Goal: Task Accomplishment & Management: Complete application form

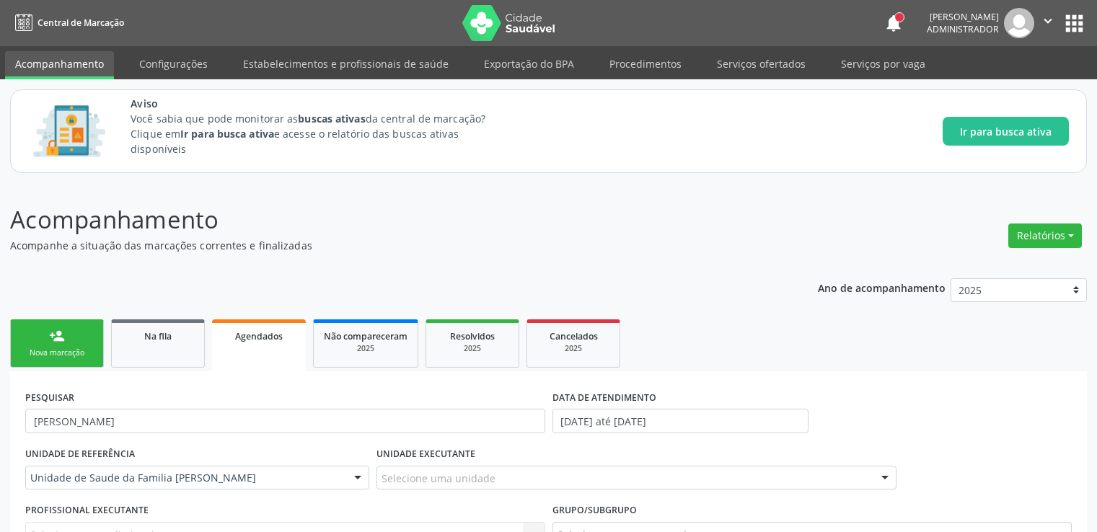
scroll to position [61, 0]
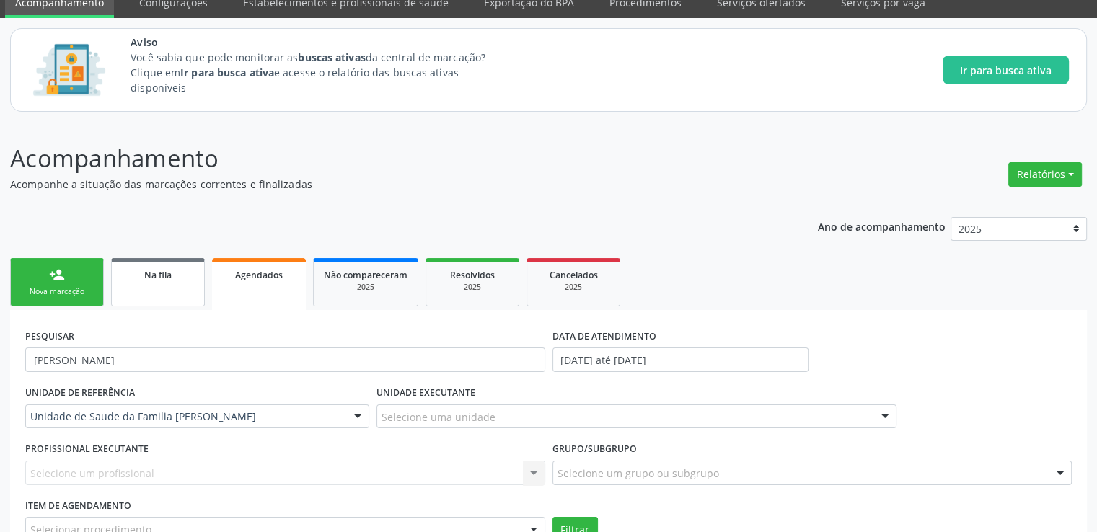
click at [156, 276] on span "Na fila" at bounding box center [157, 275] width 27 height 12
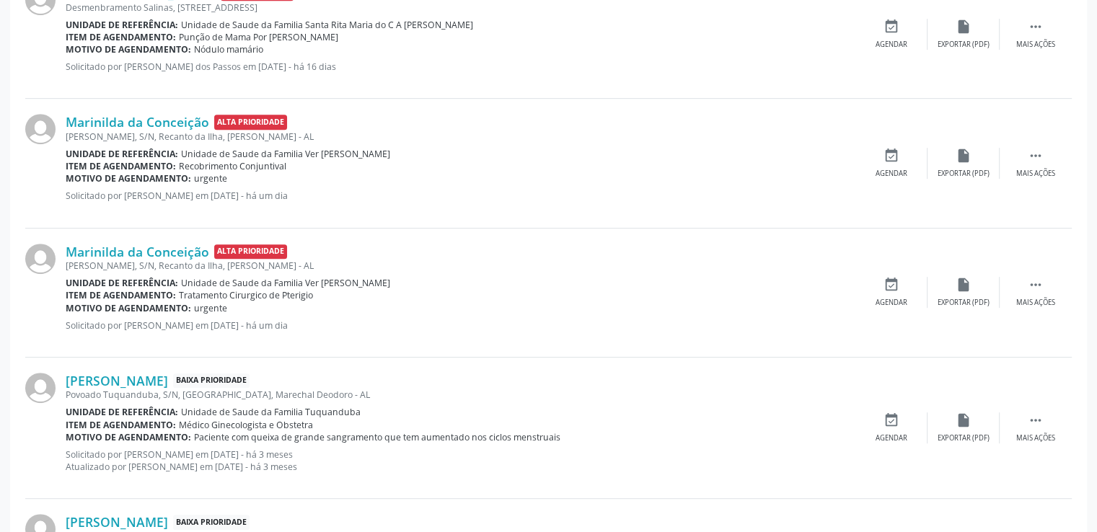
scroll to position [854, 0]
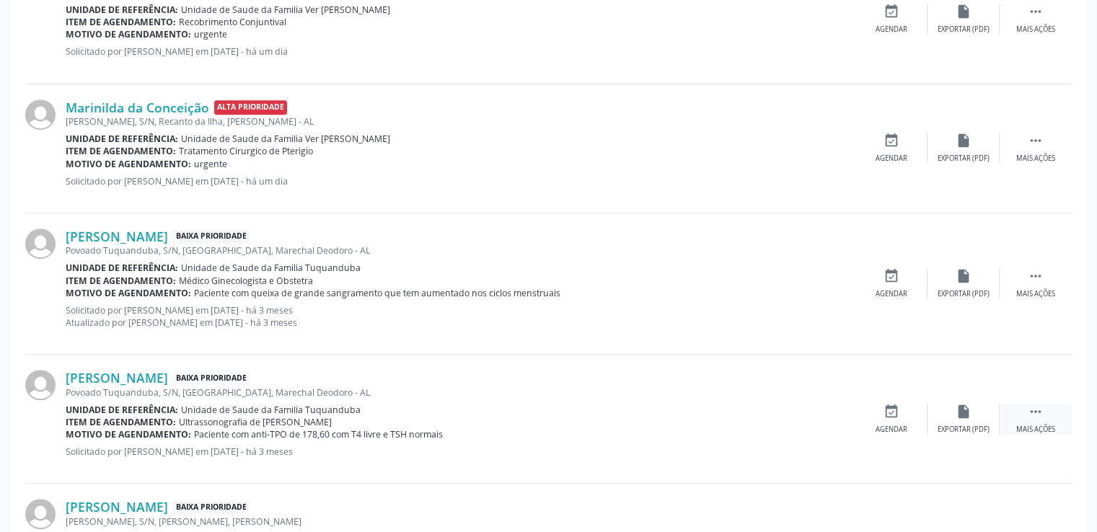
click at [1042, 420] on div " Mais ações" at bounding box center [1035, 419] width 72 height 31
click at [967, 420] on div "edit Editar" at bounding box center [963, 419] width 72 height 31
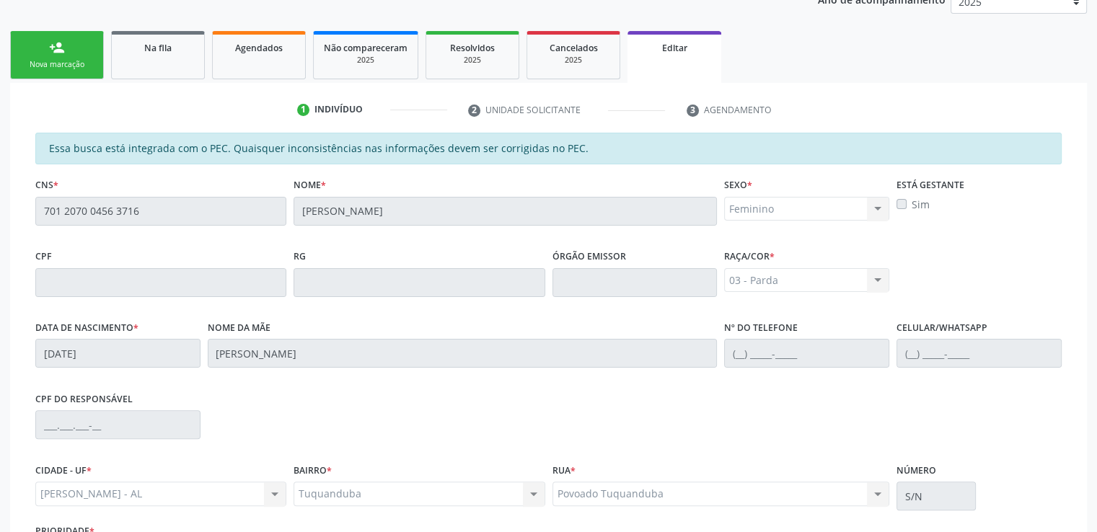
scroll to position [412, 0]
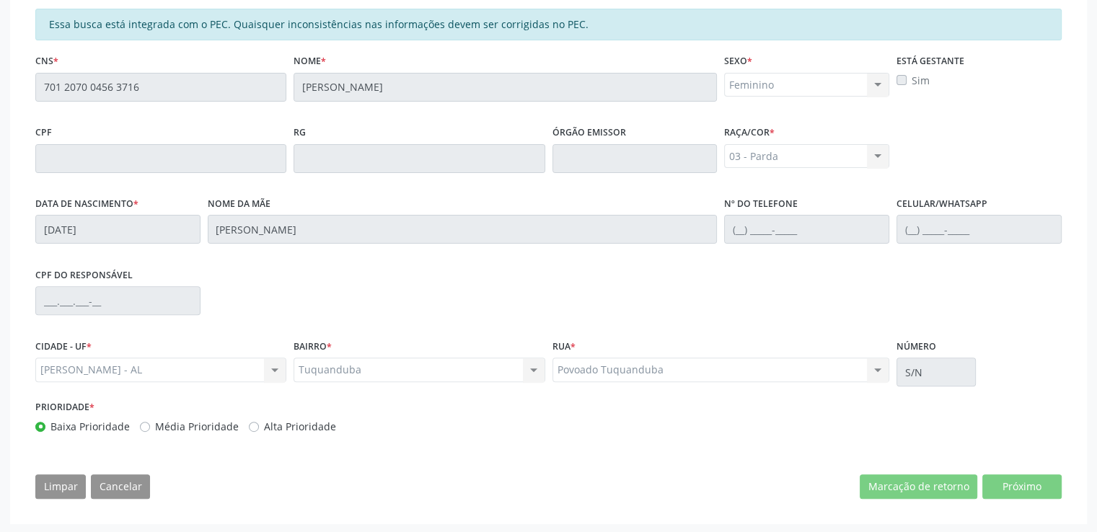
click at [342, 485] on div "Limpar Cancelar Marcação de retorno Próximo" at bounding box center [548, 486] width 1026 height 25
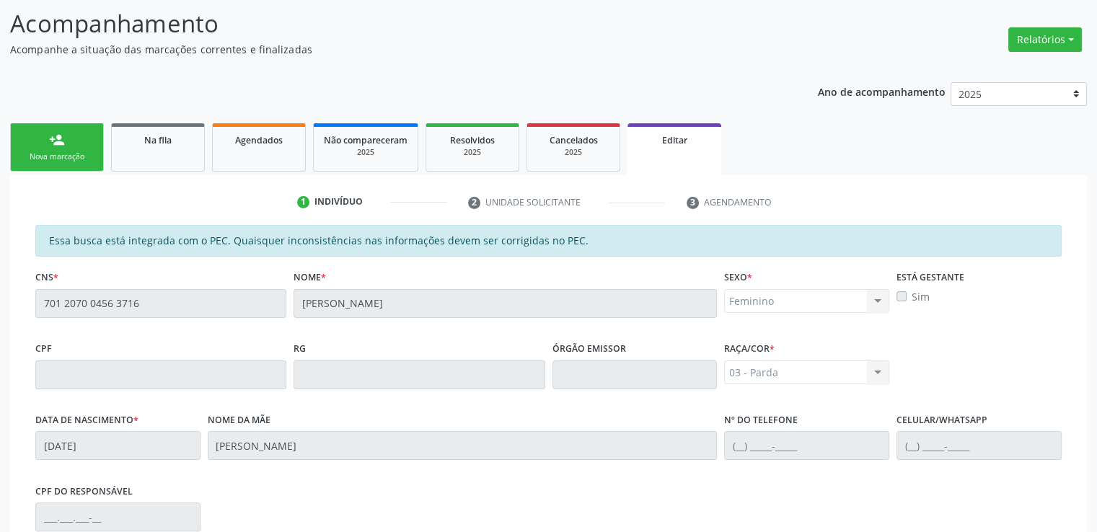
scroll to position [268, 0]
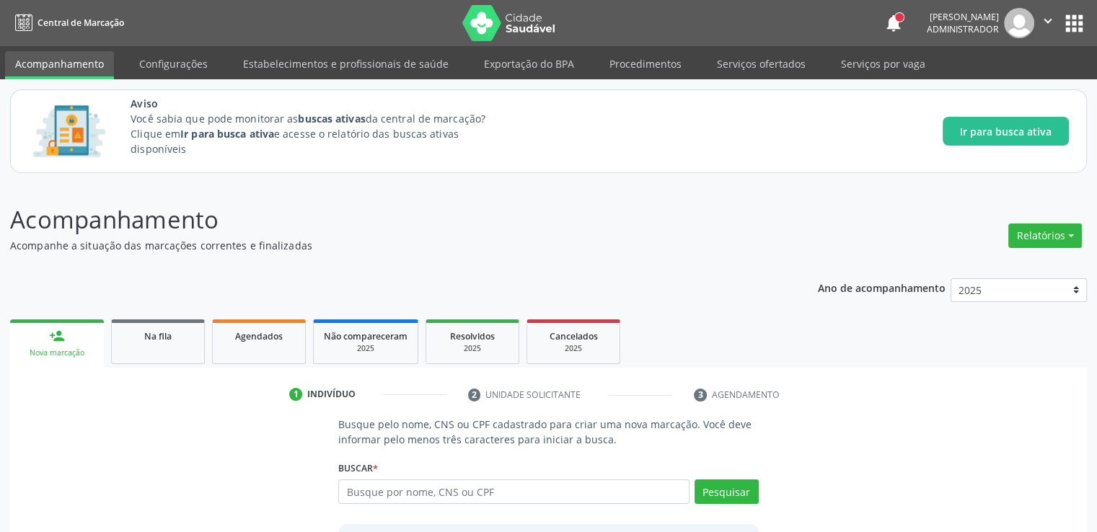
click at [464, 496] on input "text" at bounding box center [513, 491] width 350 height 25
click at [164, 335] on span "Na fila" at bounding box center [157, 336] width 27 height 12
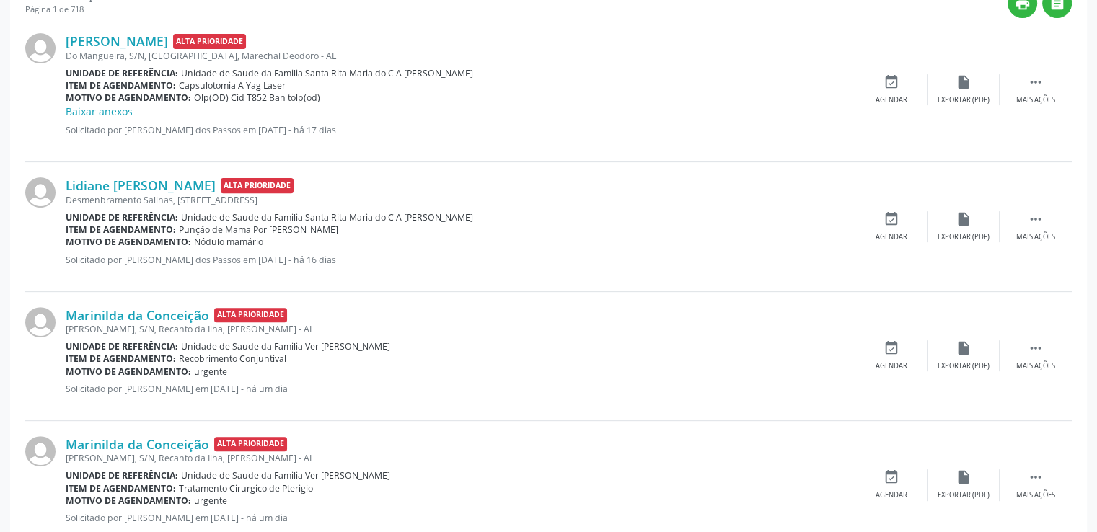
scroll to position [721, 0]
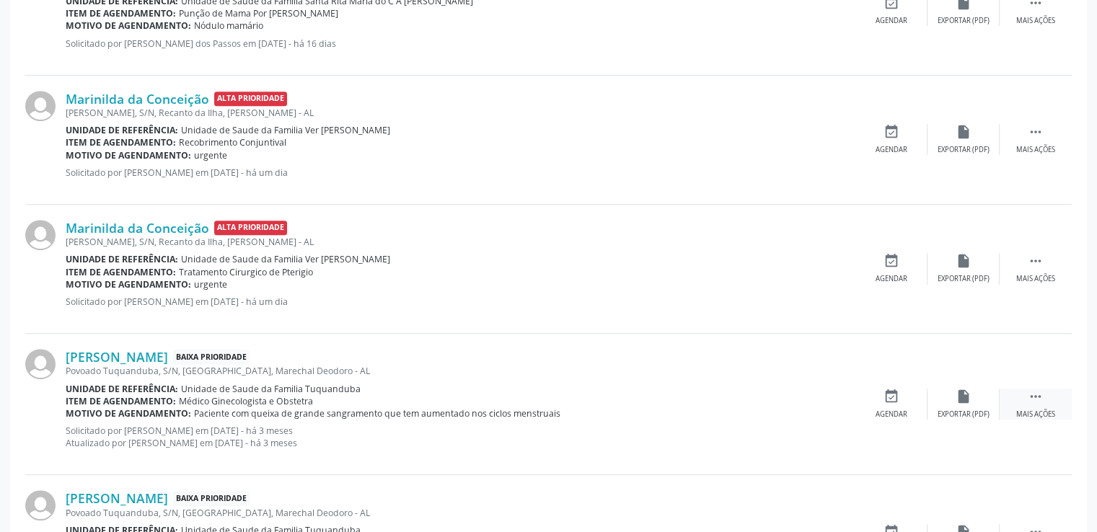
click at [1041, 403] on div " Mais ações" at bounding box center [1035, 404] width 72 height 31
click at [966, 410] on div "Editar" at bounding box center [963, 415] width 23 height 10
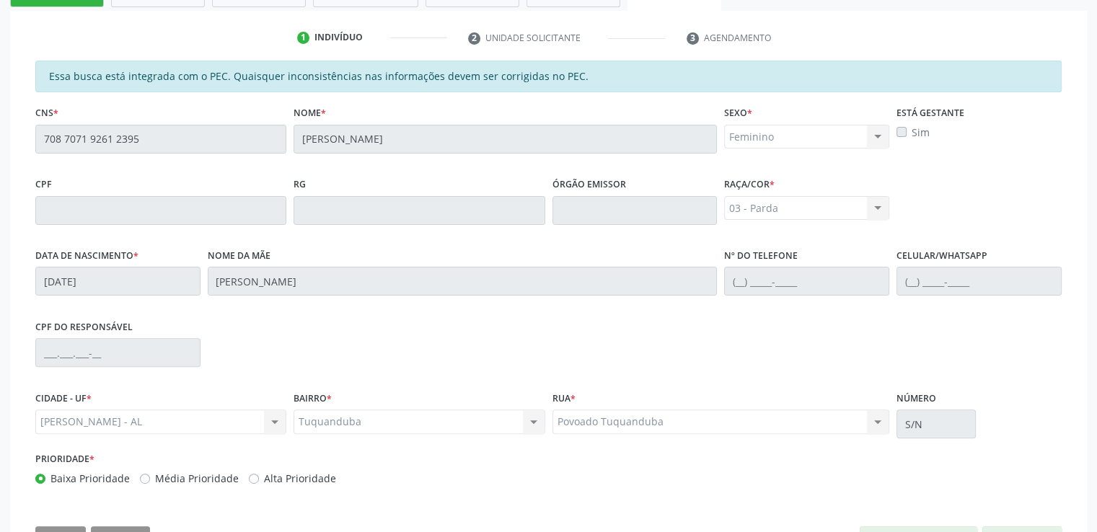
scroll to position [412, 0]
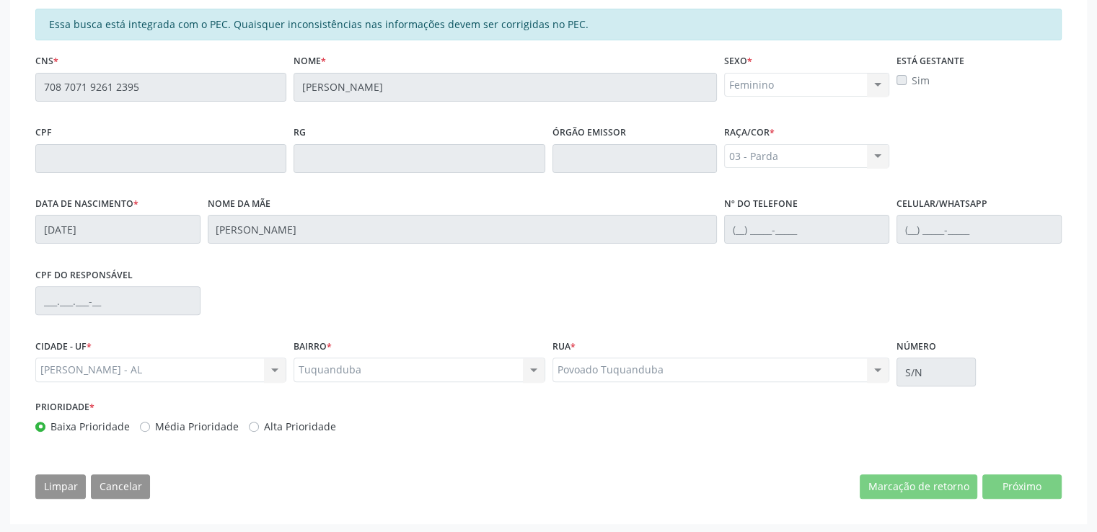
click at [702, 468] on div "Essa busca está integrada com o PEC. Quaisquer inconsistências nas informações …" at bounding box center [548, 259] width 1046 height 500
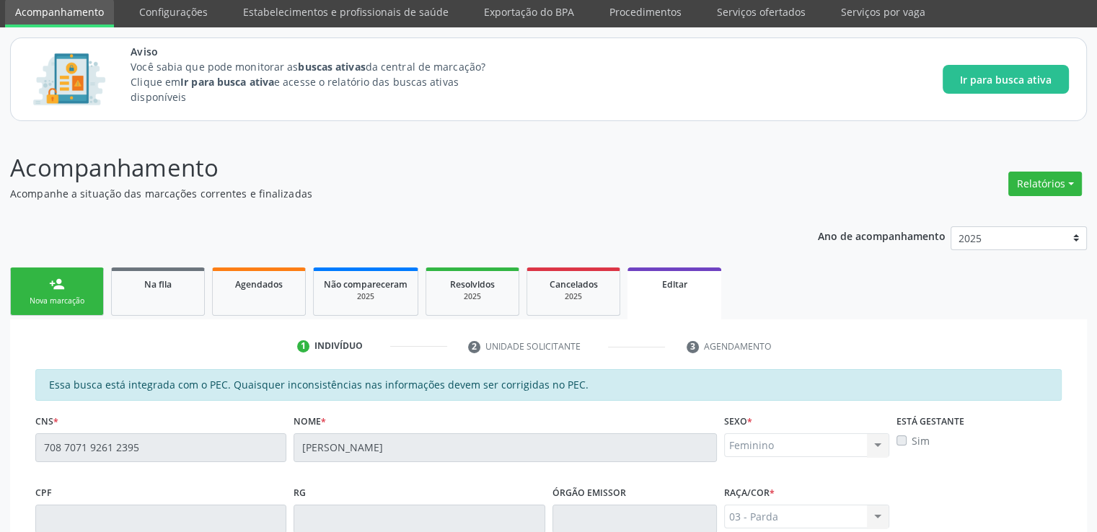
scroll to position [0, 0]
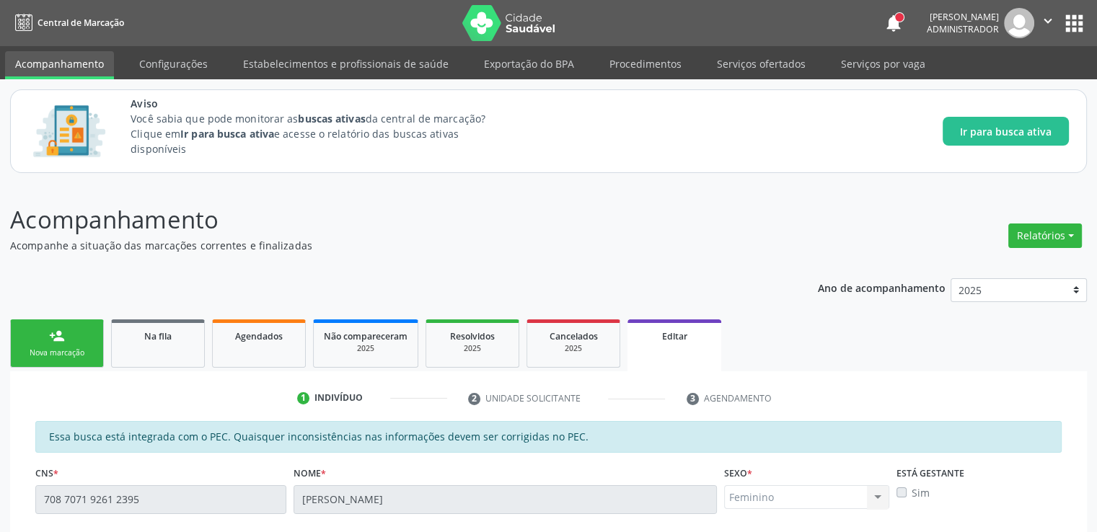
click at [751, 246] on p "Acompanhe a situação das marcações correntes e finalizadas" at bounding box center [386, 245] width 753 height 15
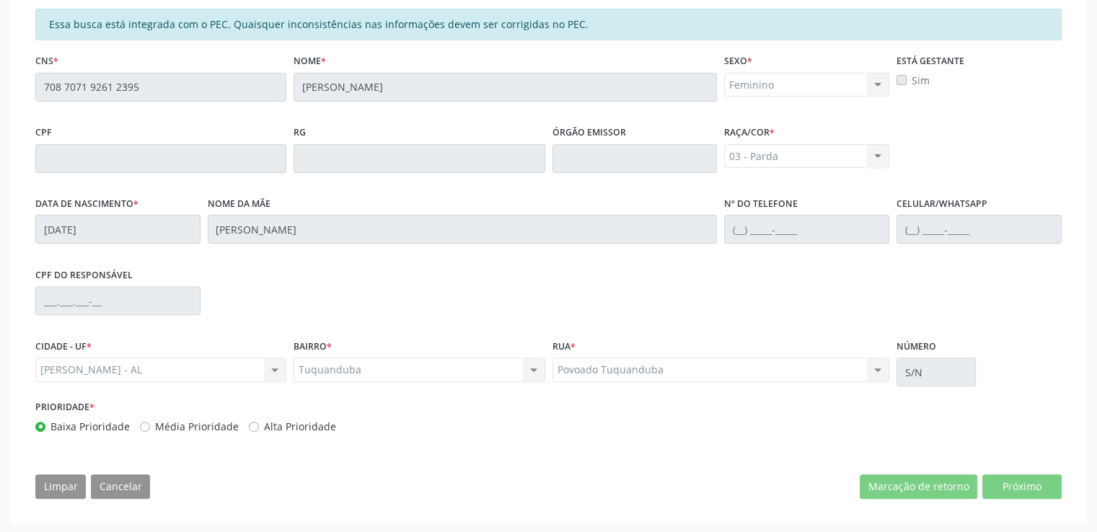
scroll to position [124, 0]
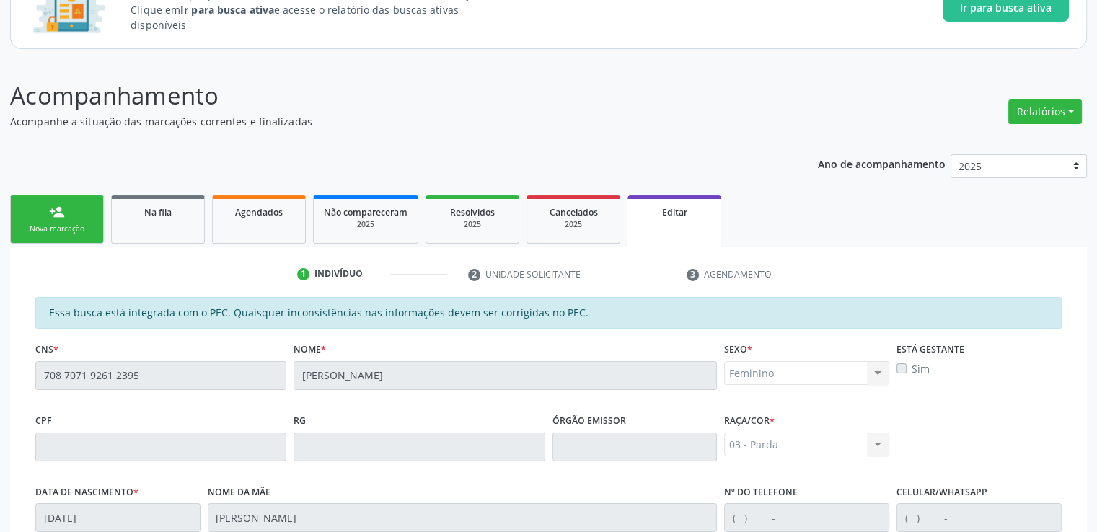
click at [58, 220] on link "person_add Nova marcação" at bounding box center [57, 219] width 94 height 48
